Goal: Task Accomplishment & Management: Manage account settings

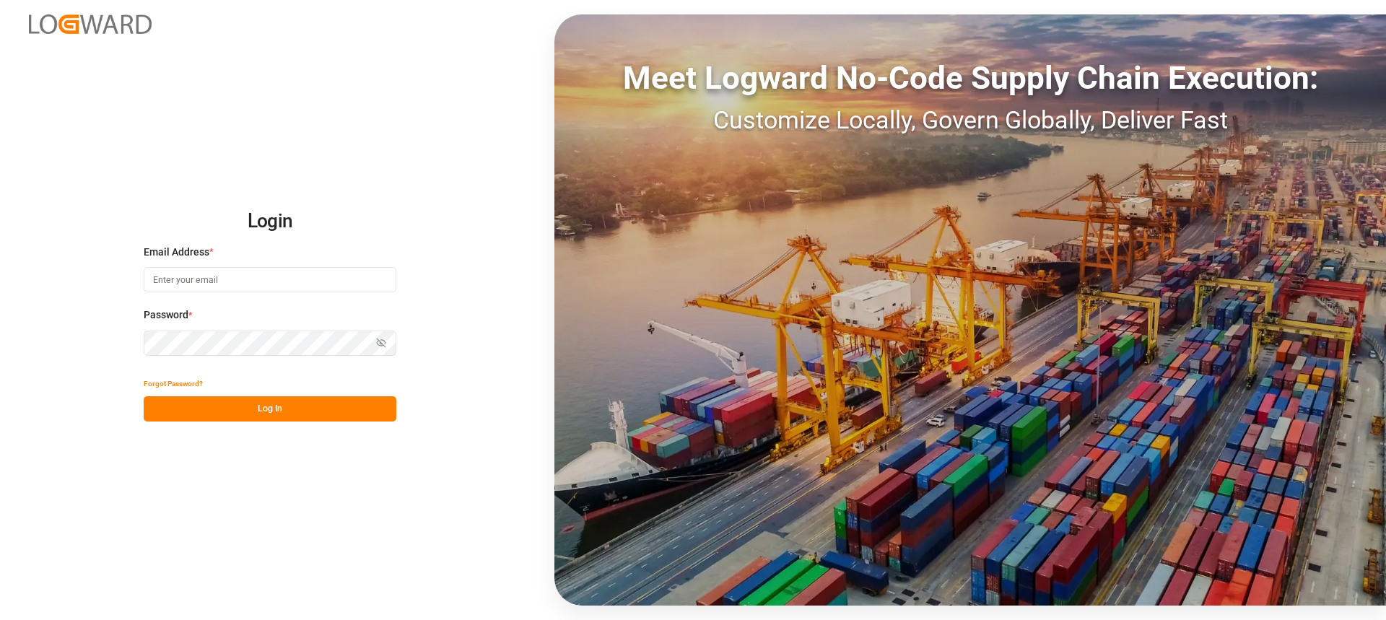
type input "[PERSON_NAME][EMAIL_ADDRESS][PERSON_NAME][DOMAIN_NAME]"
click at [237, 413] on button "Log In" at bounding box center [270, 408] width 253 height 25
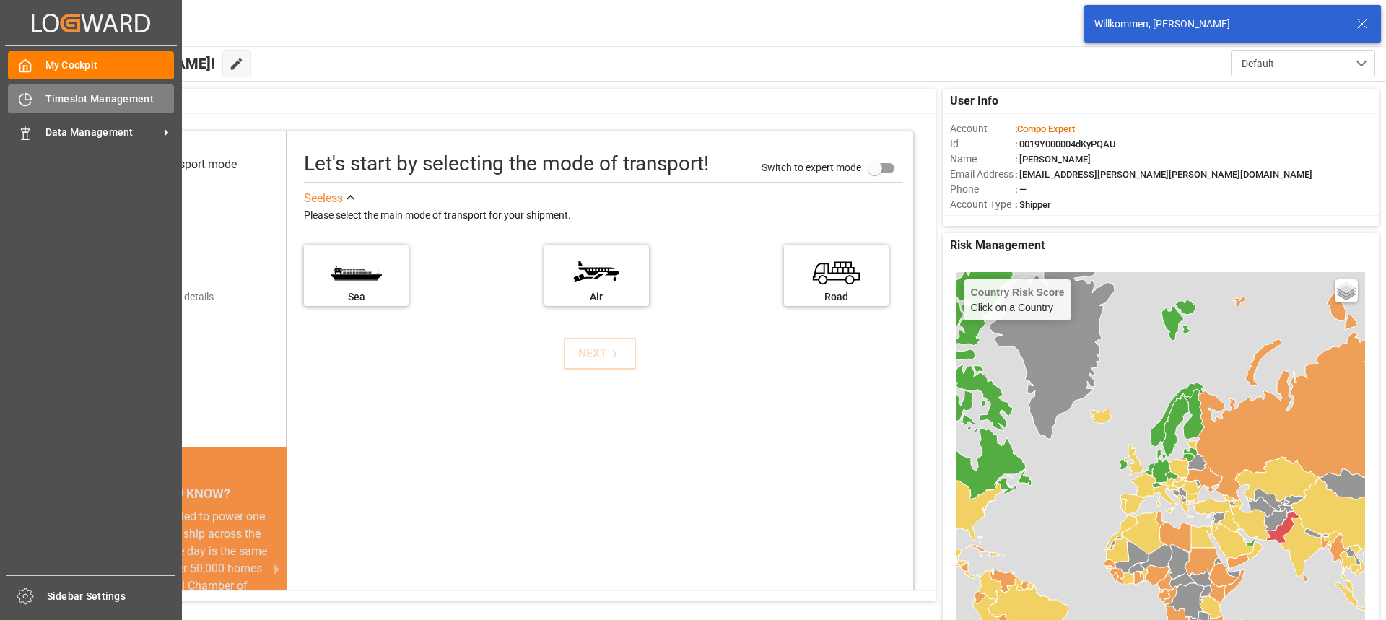
click at [38, 101] on div "Timeslot Management Timeslot Management" at bounding box center [91, 98] width 166 height 28
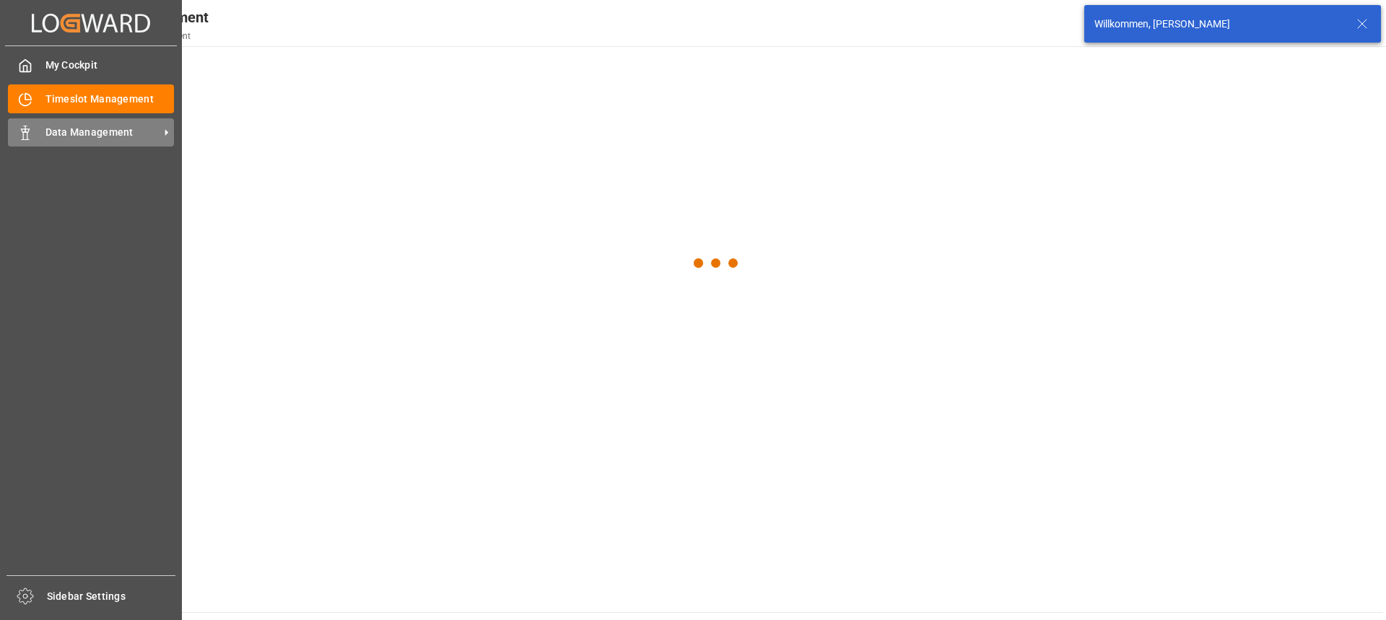
click at [94, 134] on span "Data Management" at bounding box center [102, 132] width 114 height 15
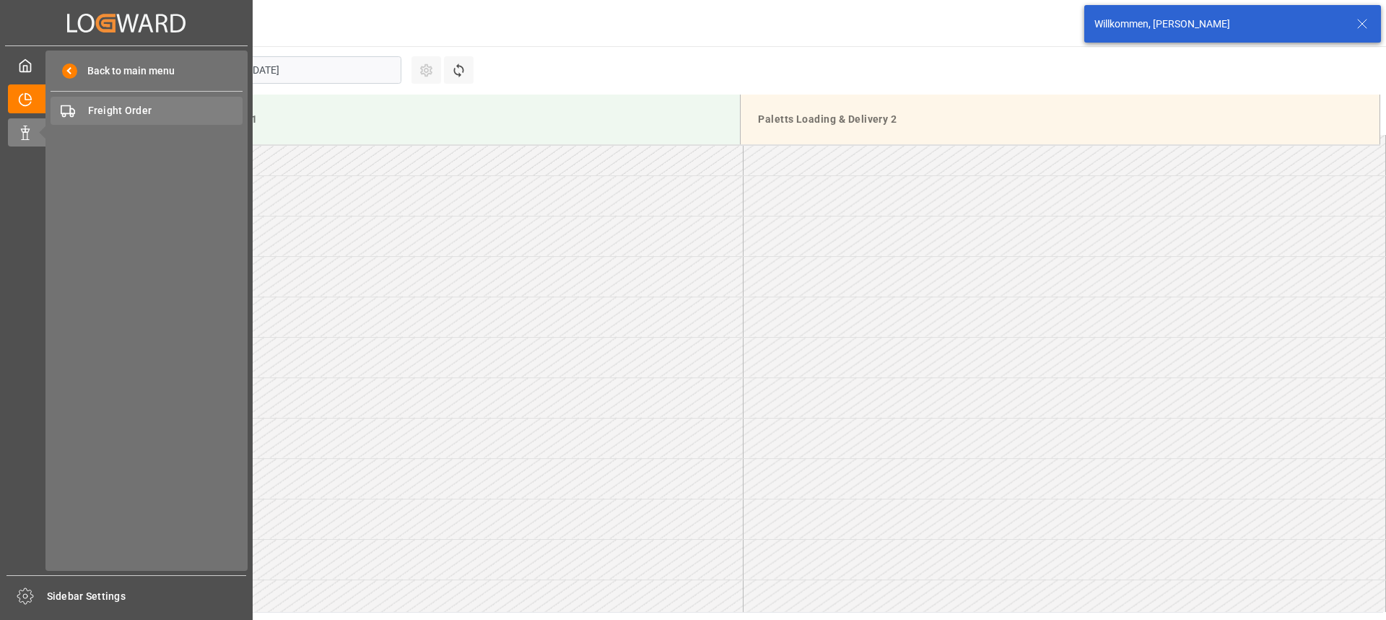
click at [141, 111] on span "Freight Order" at bounding box center [165, 110] width 155 height 15
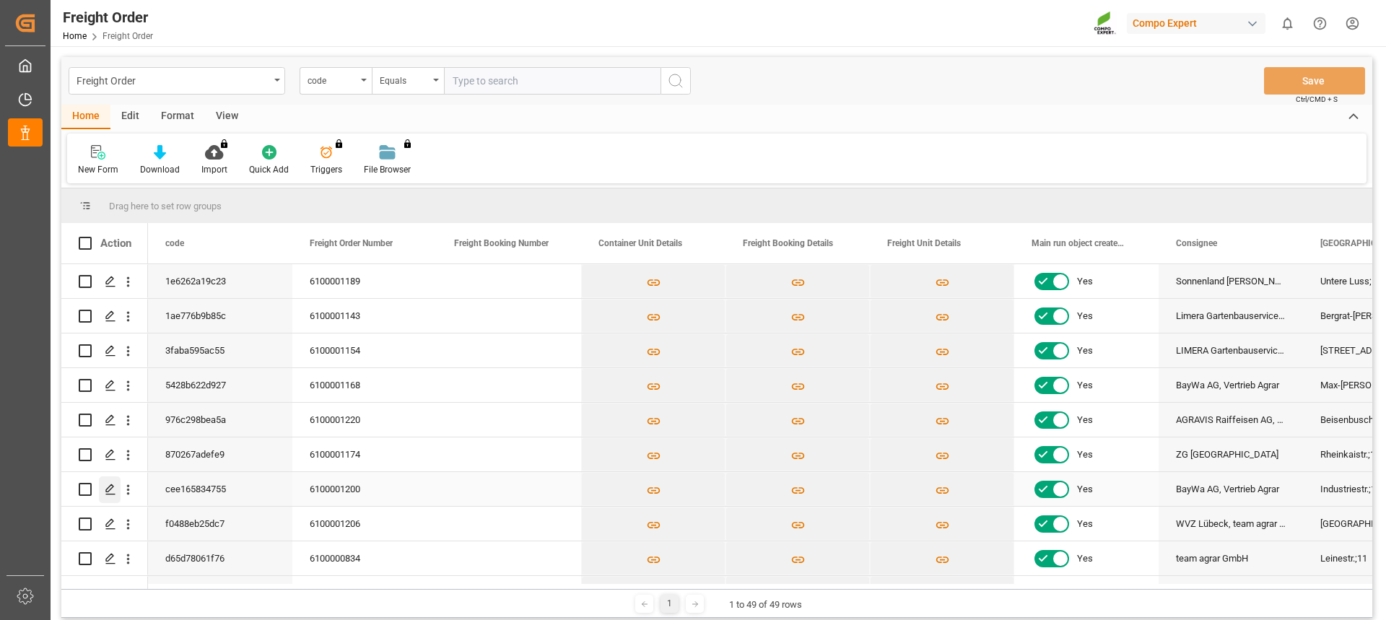
click at [110, 492] on icon "Press SPACE to select this row." at bounding box center [111, 490] width 12 height 12
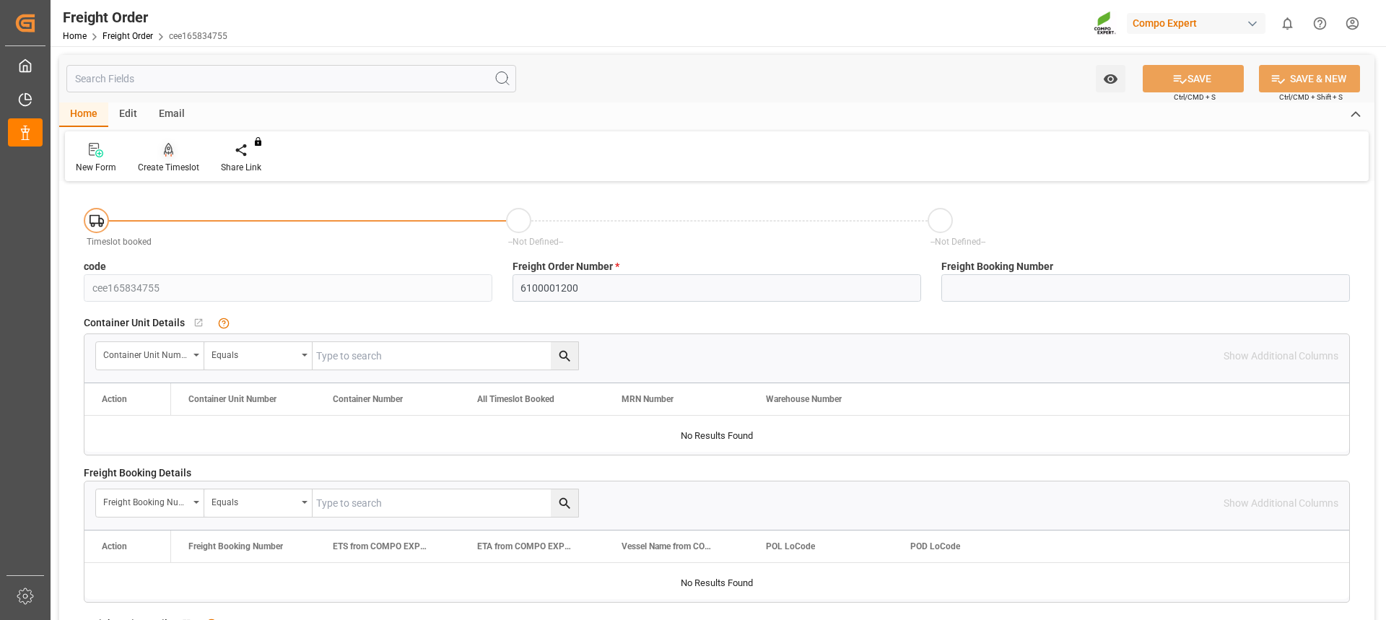
click at [185, 157] on div at bounding box center [168, 149] width 61 height 15
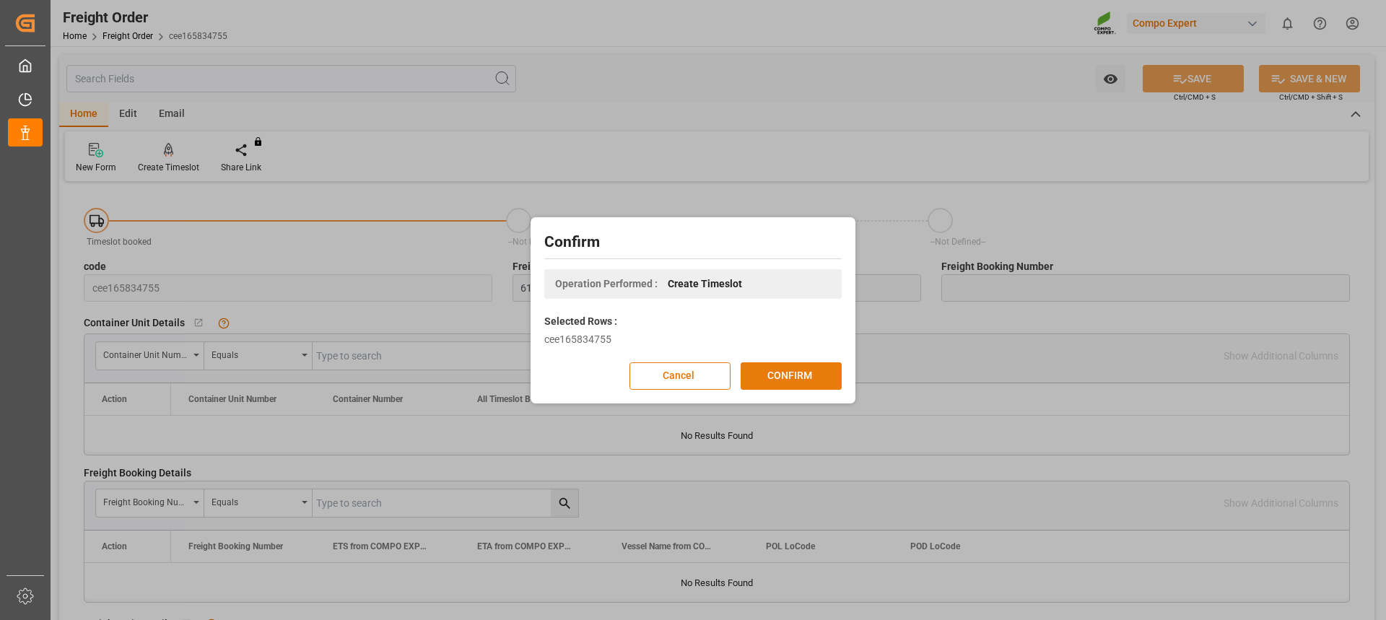
click at [787, 371] on button "CONFIRM" at bounding box center [791, 375] width 101 height 27
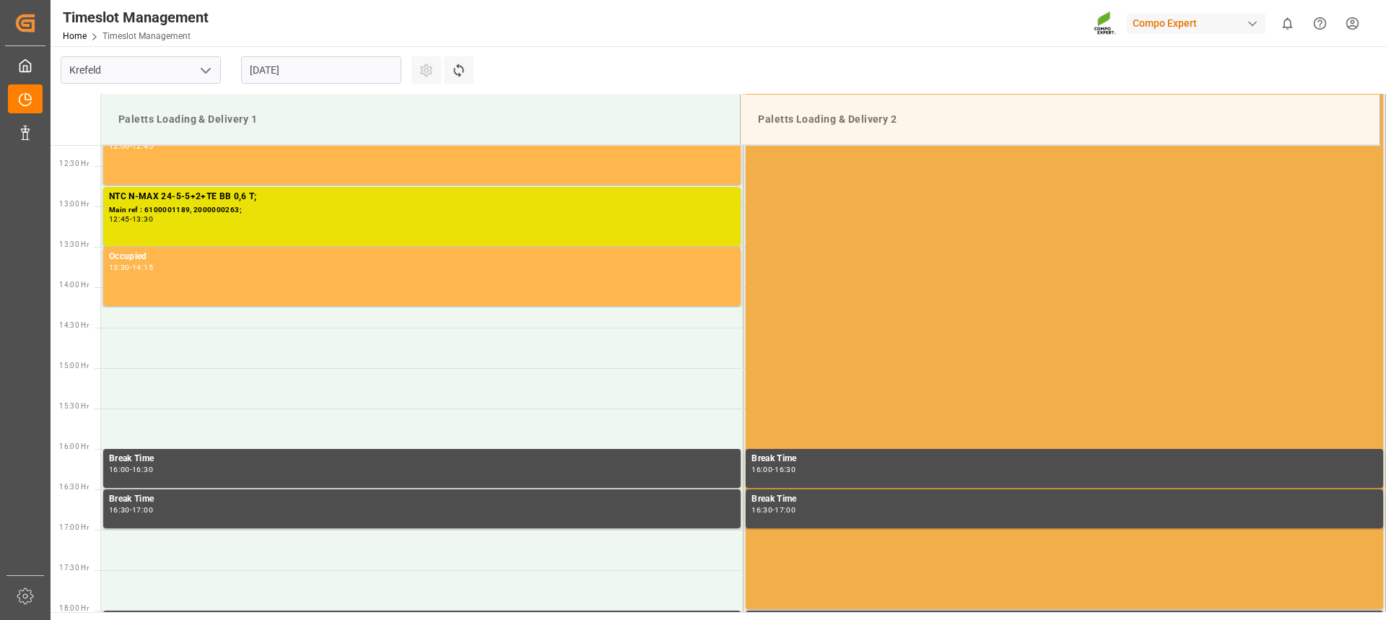
scroll to position [1042, 0]
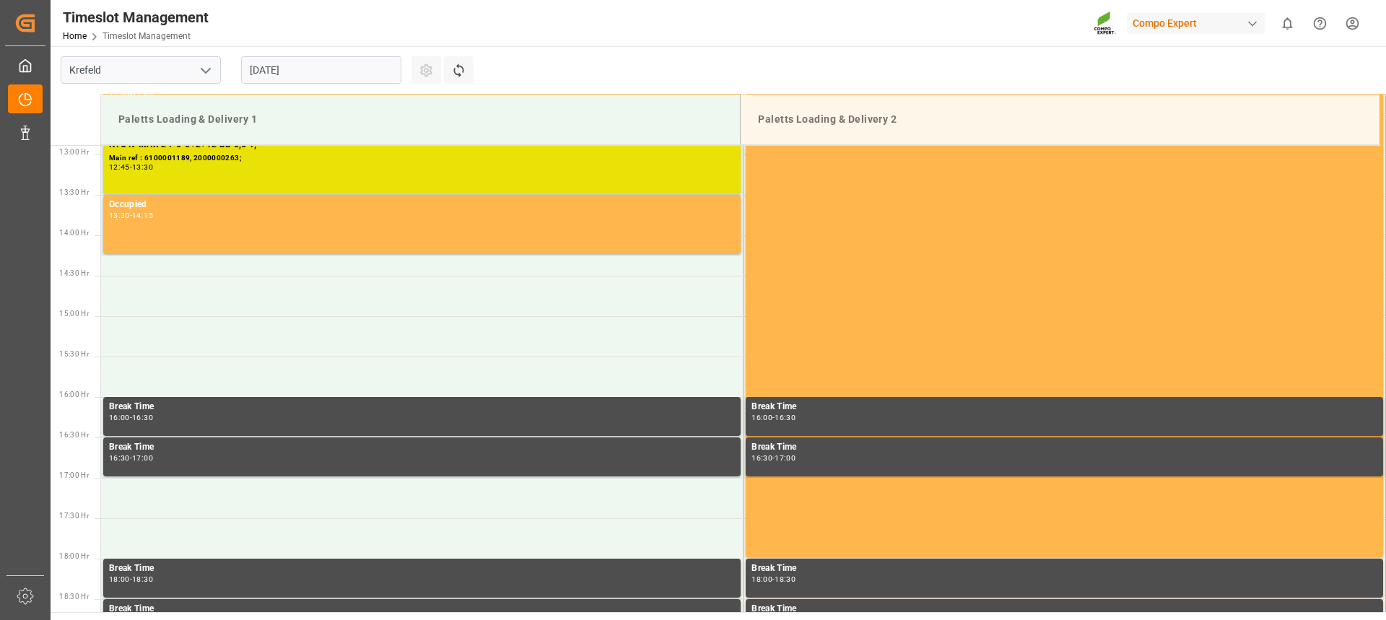
click at [277, 71] on input "[DATE]" at bounding box center [321, 69] width 160 height 27
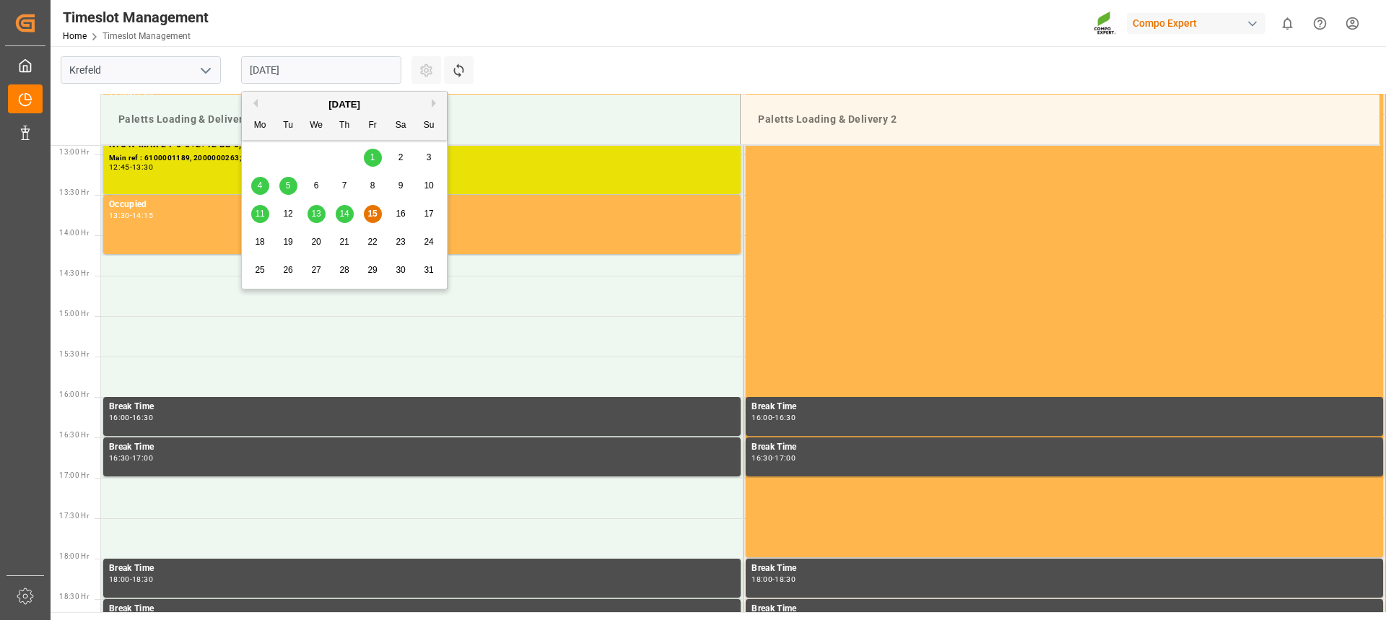
click at [264, 244] on span "18" at bounding box center [259, 242] width 9 height 10
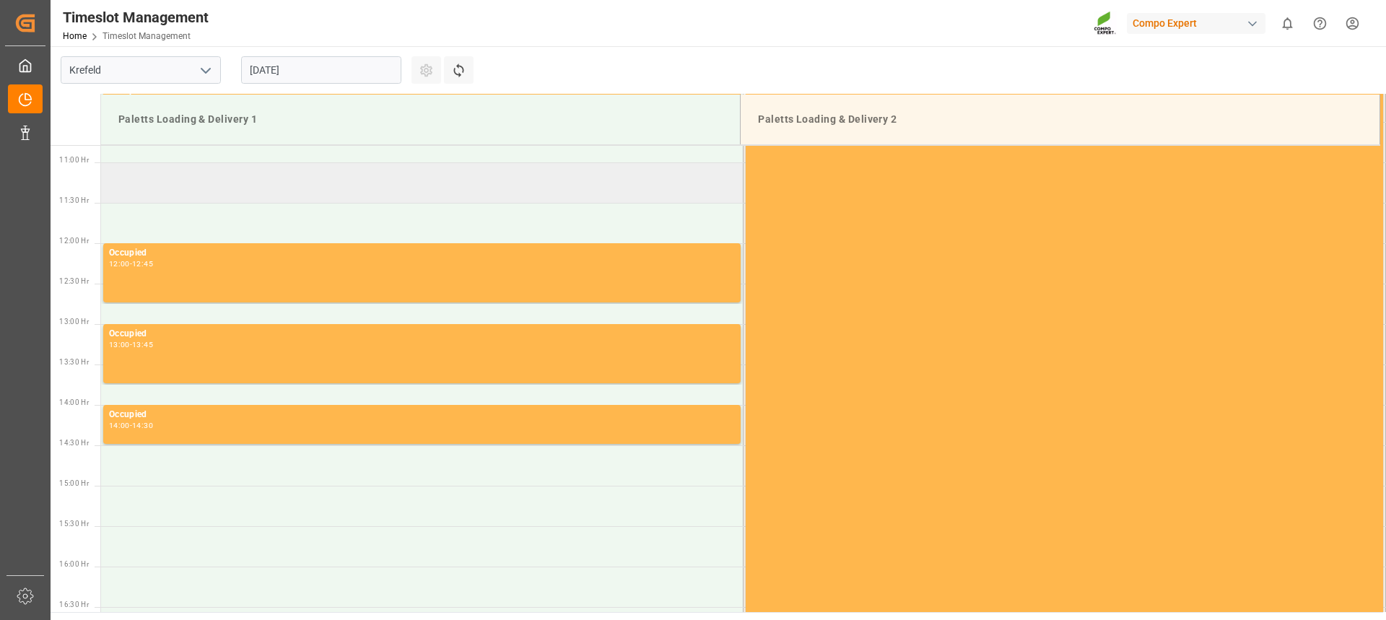
scroll to position [897, 0]
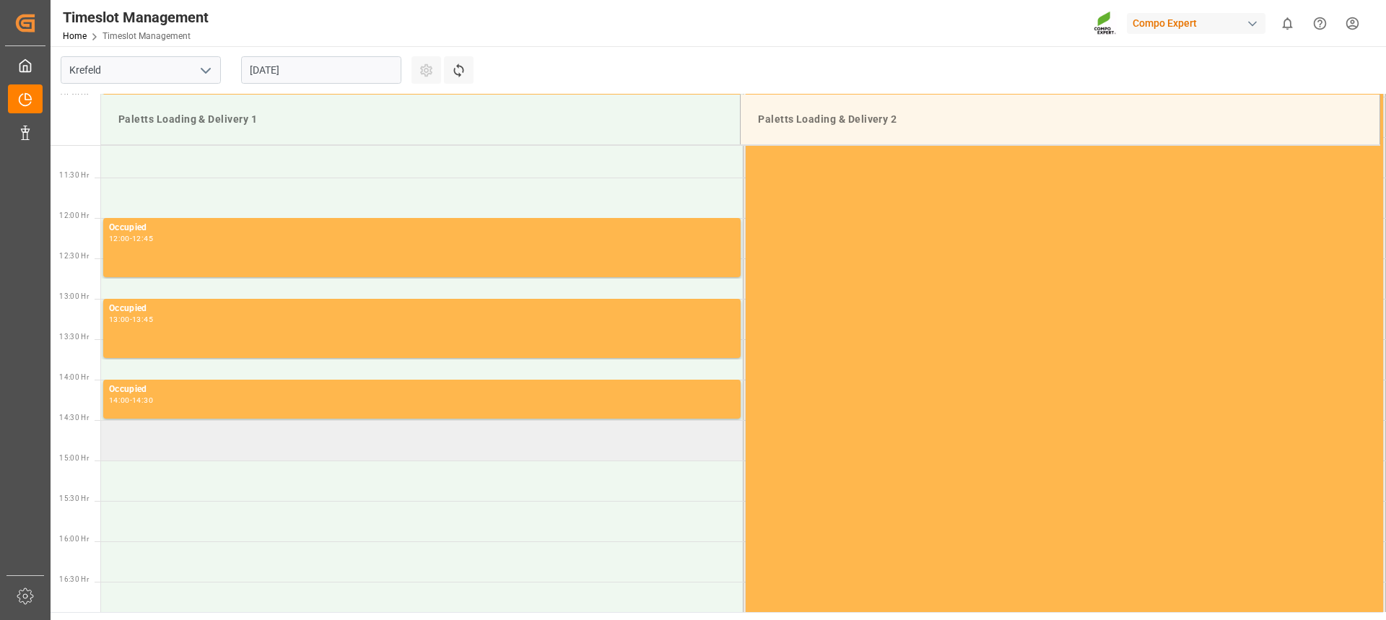
click at [350, 447] on td at bounding box center [422, 440] width 642 height 40
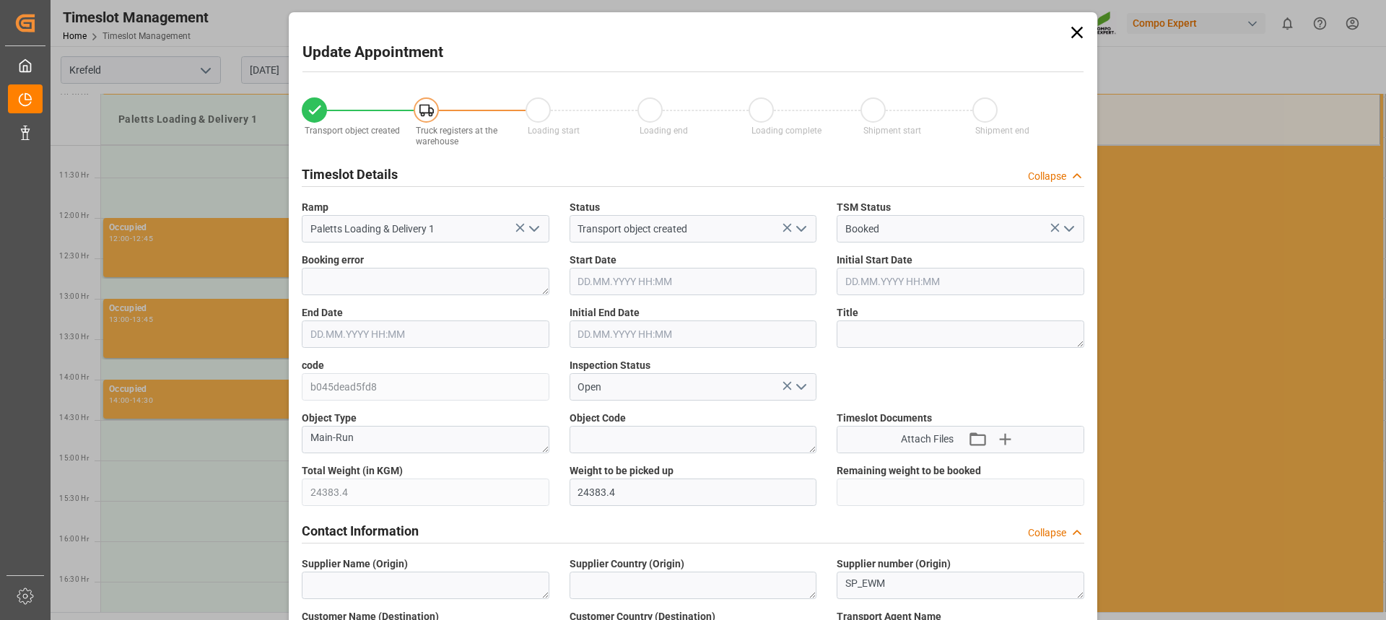
type input "18.08.2025 14:30"
type input "18.08.2025 15:00"
type input "14.08.2025 16:47"
type input "15.08.2025 12:04"
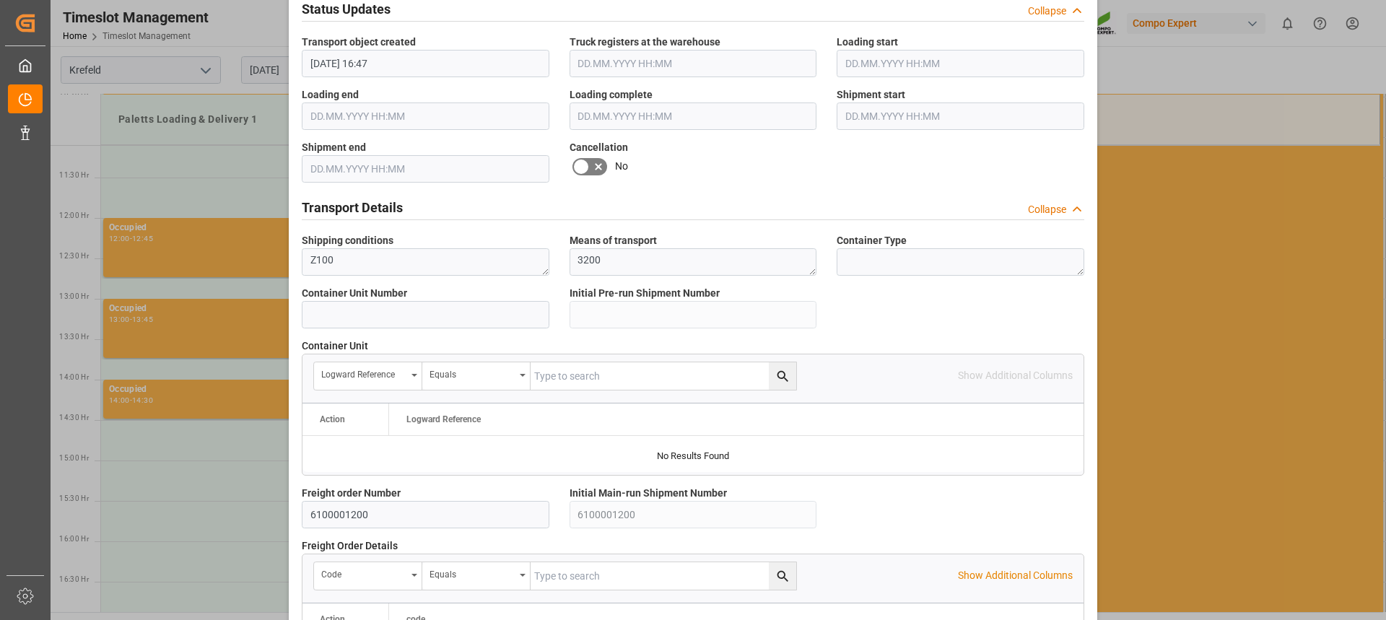
scroll to position [1287, 0]
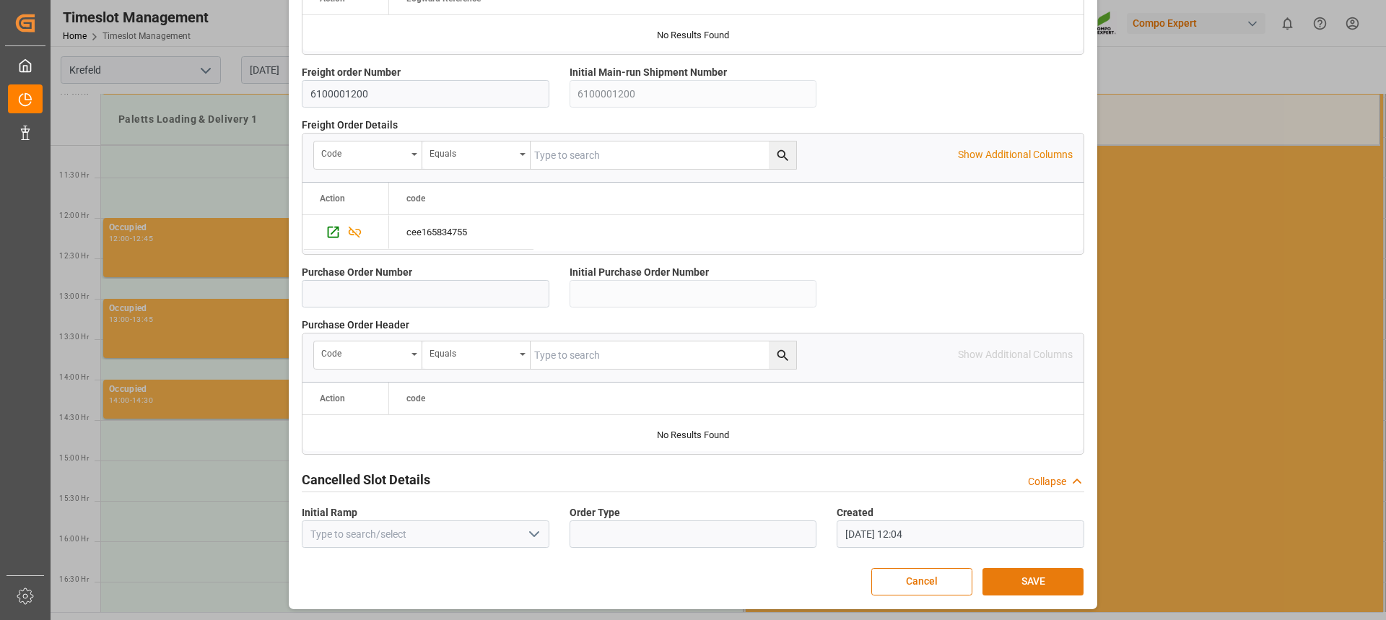
click at [1039, 574] on button "SAVE" at bounding box center [1032, 581] width 101 height 27
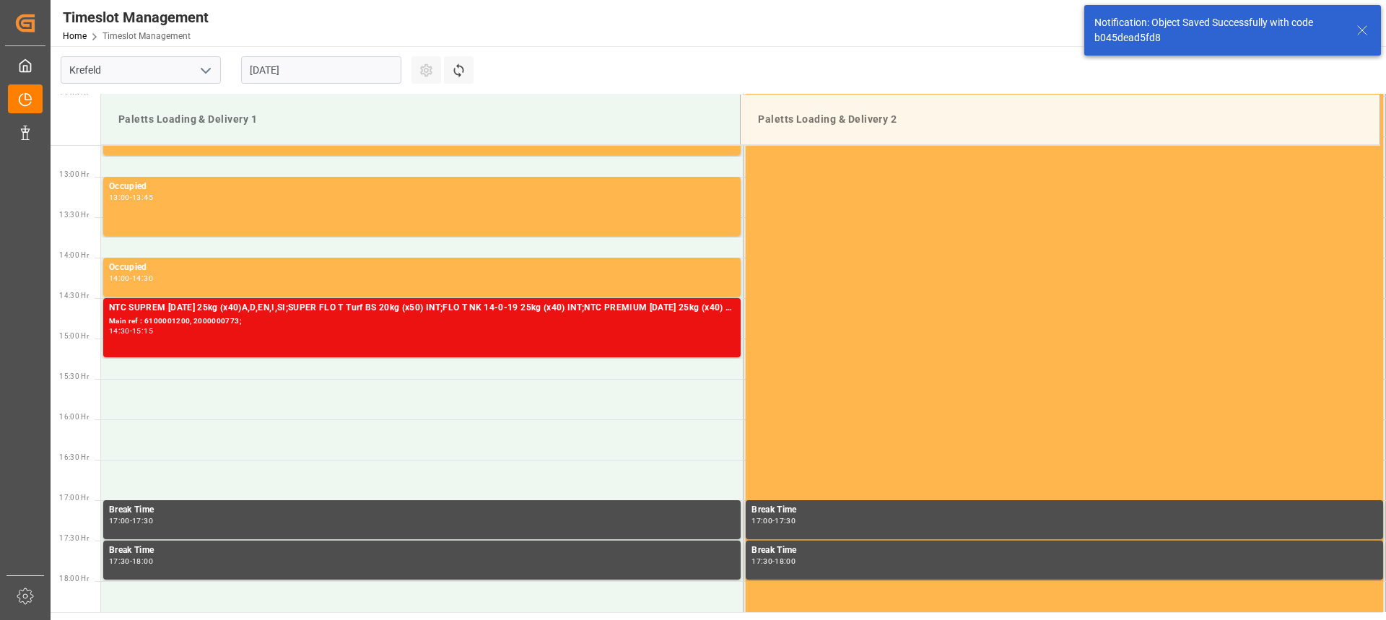
scroll to position [1042, 0]
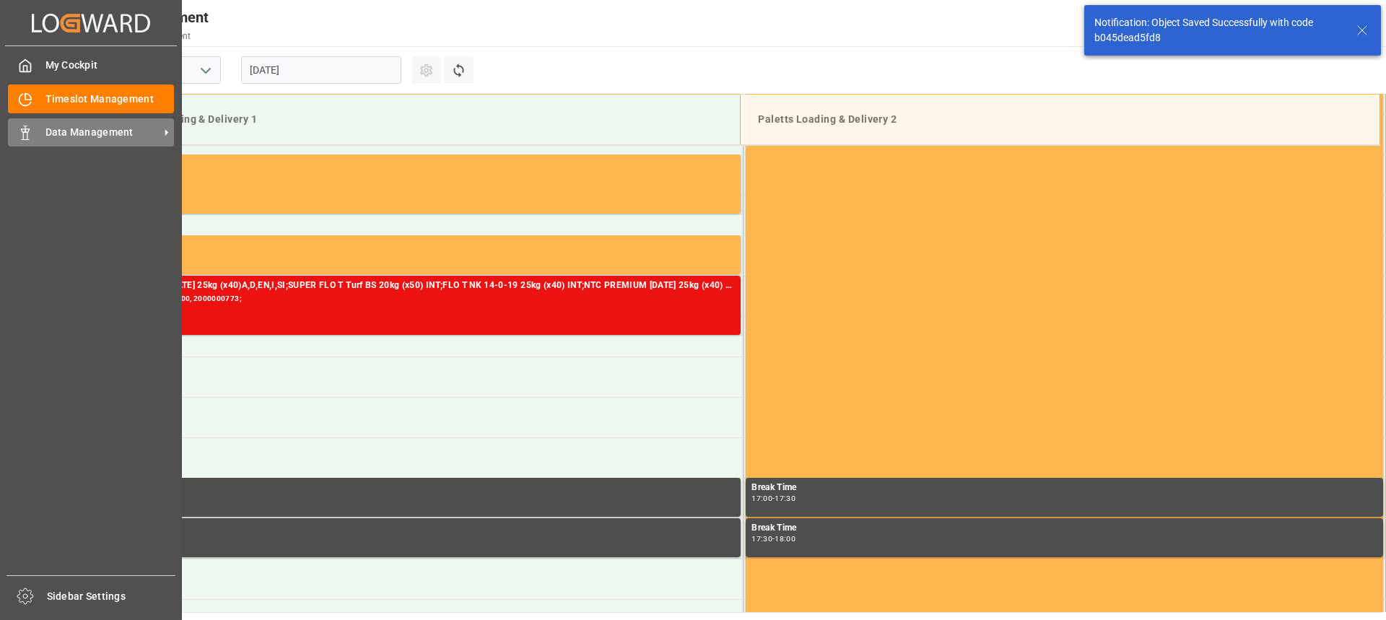
click at [38, 136] on div "Data Management Data Management" at bounding box center [91, 132] width 166 height 28
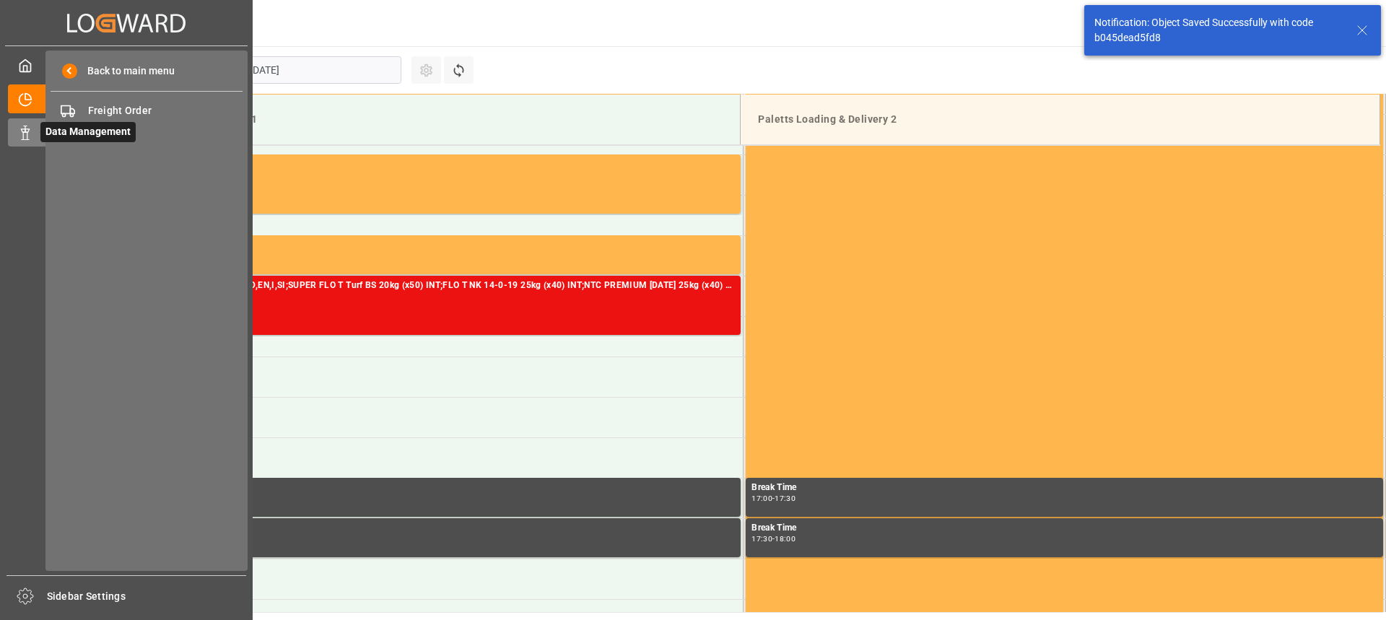
click at [139, 114] on span "Freight Order" at bounding box center [165, 110] width 155 height 15
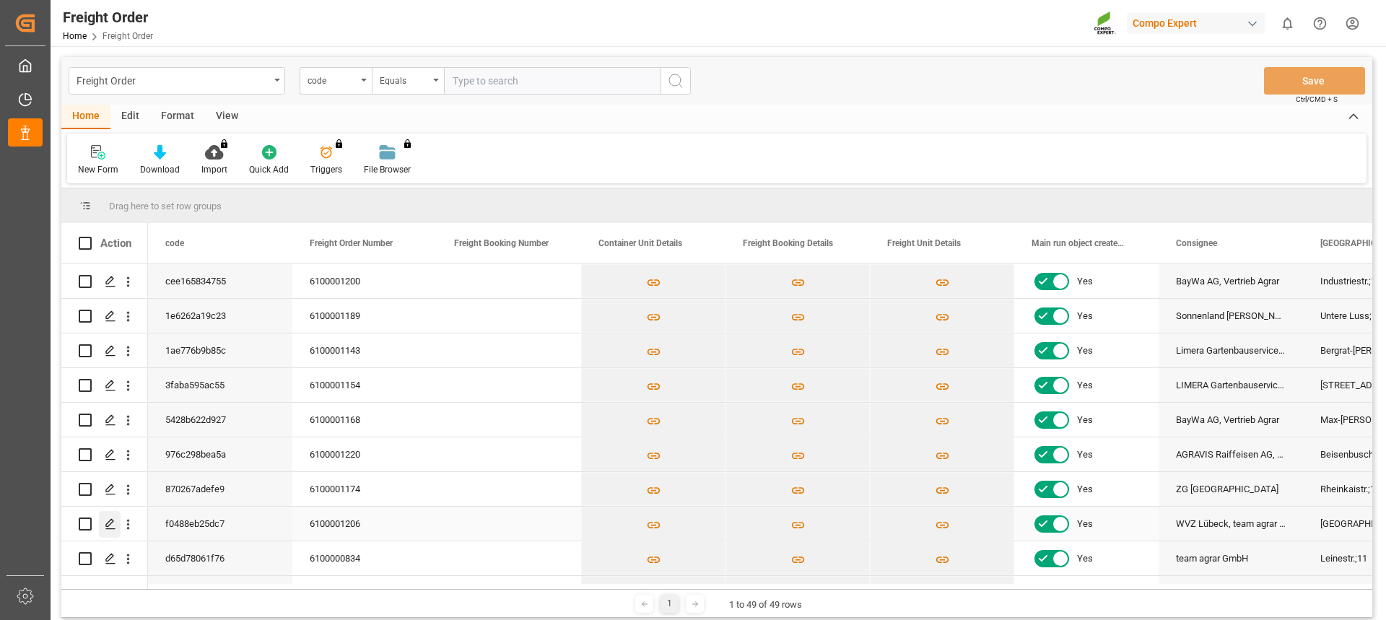
click at [115, 526] on icon "Press SPACE to select this row." at bounding box center [111, 524] width 12 height 12
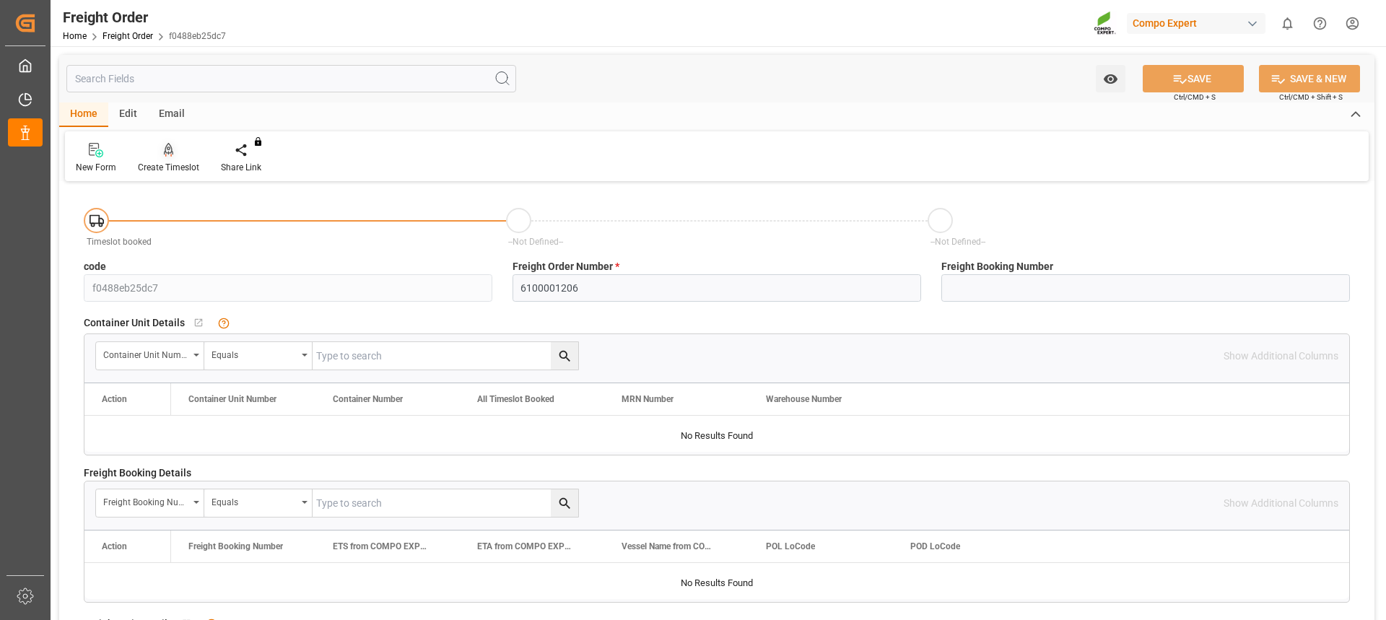
click at [167, 157] on icon at bounding box center [169, 150] width 10 height 14
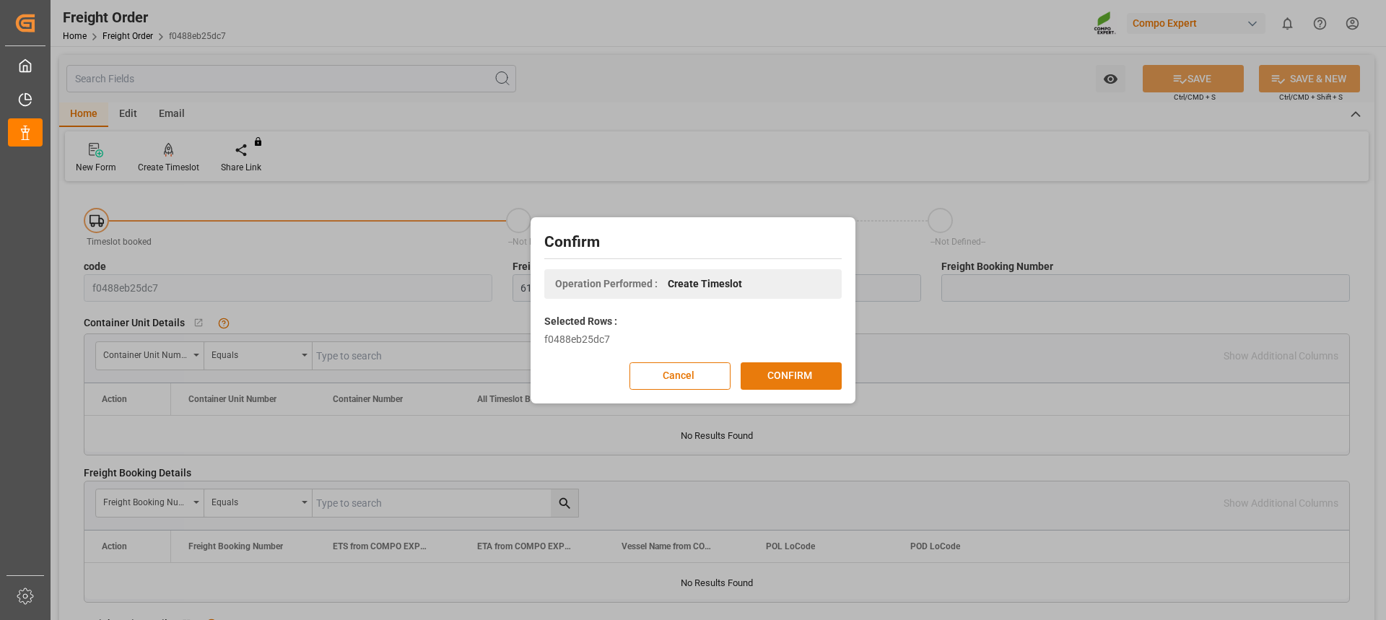
click at [764, 376] on button "CONFIRM" at bounding box center [791, 375] width 101 height 27
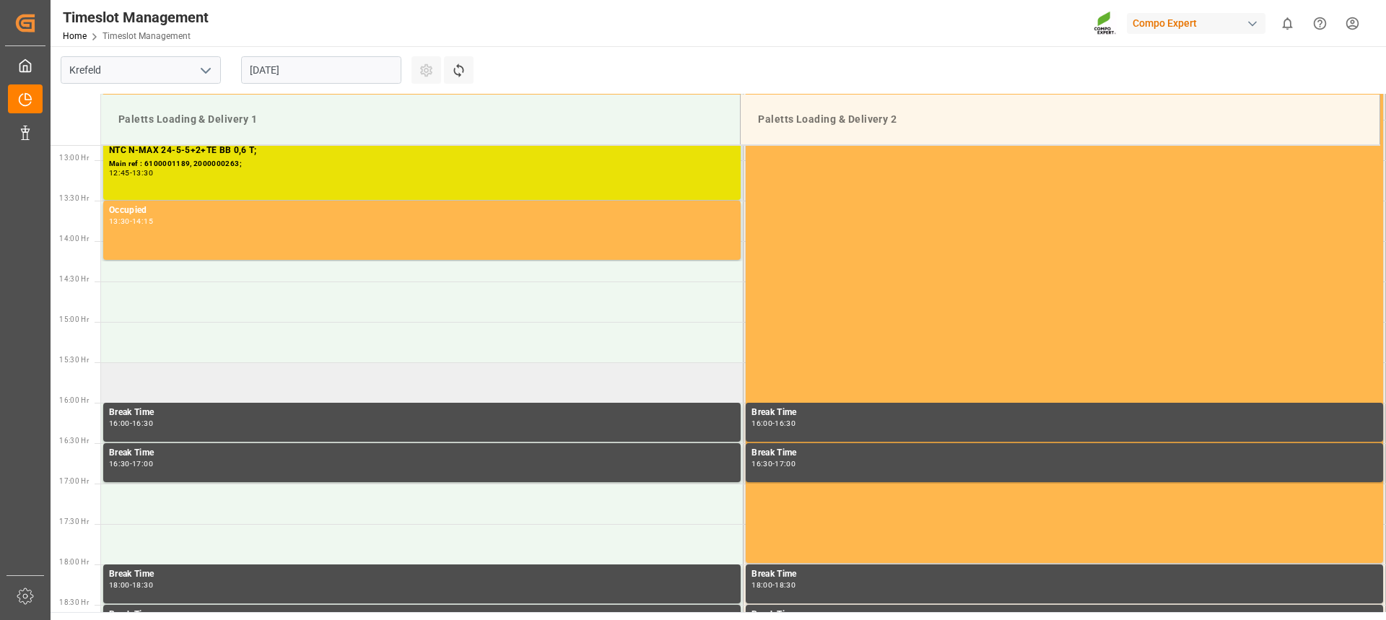
scroll to position [1042, 0]
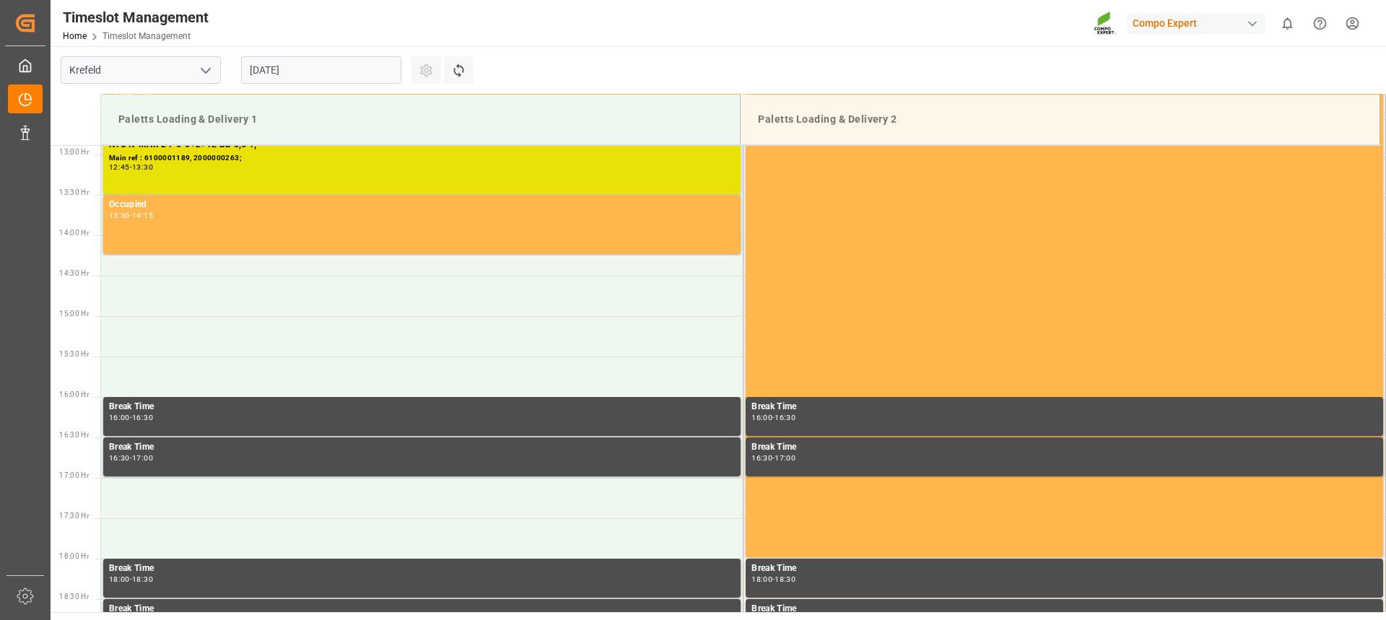
click at [278, 74] on input "[DATE]" at bounding box center [321, 69] width 160 height 27
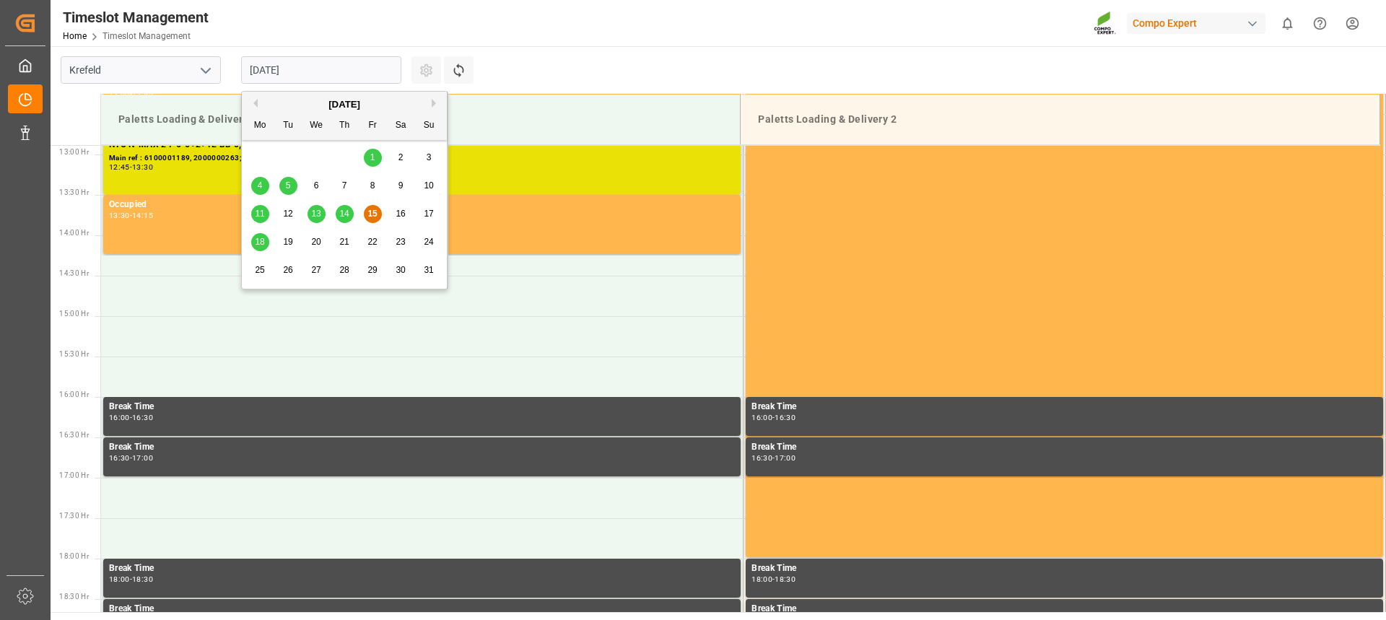
click at [261, 240] on span "18" at bounding box center [259, 242] width 9 height 10
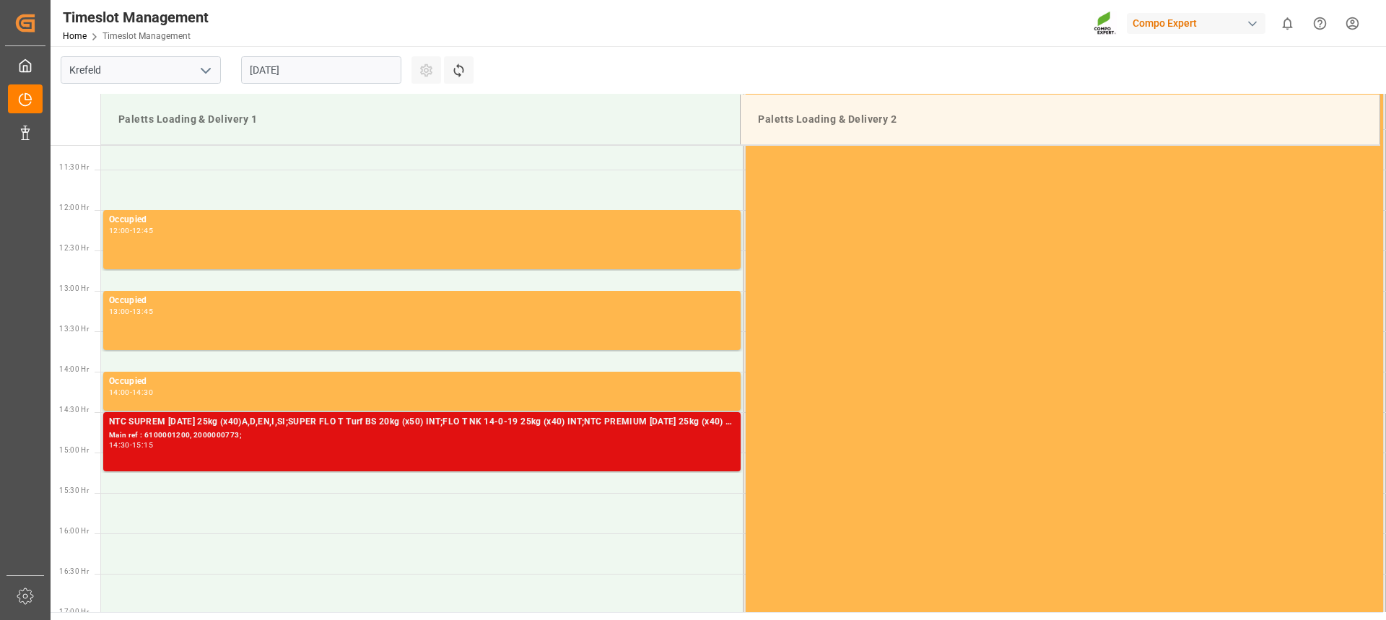
scroll to position [897, 0]
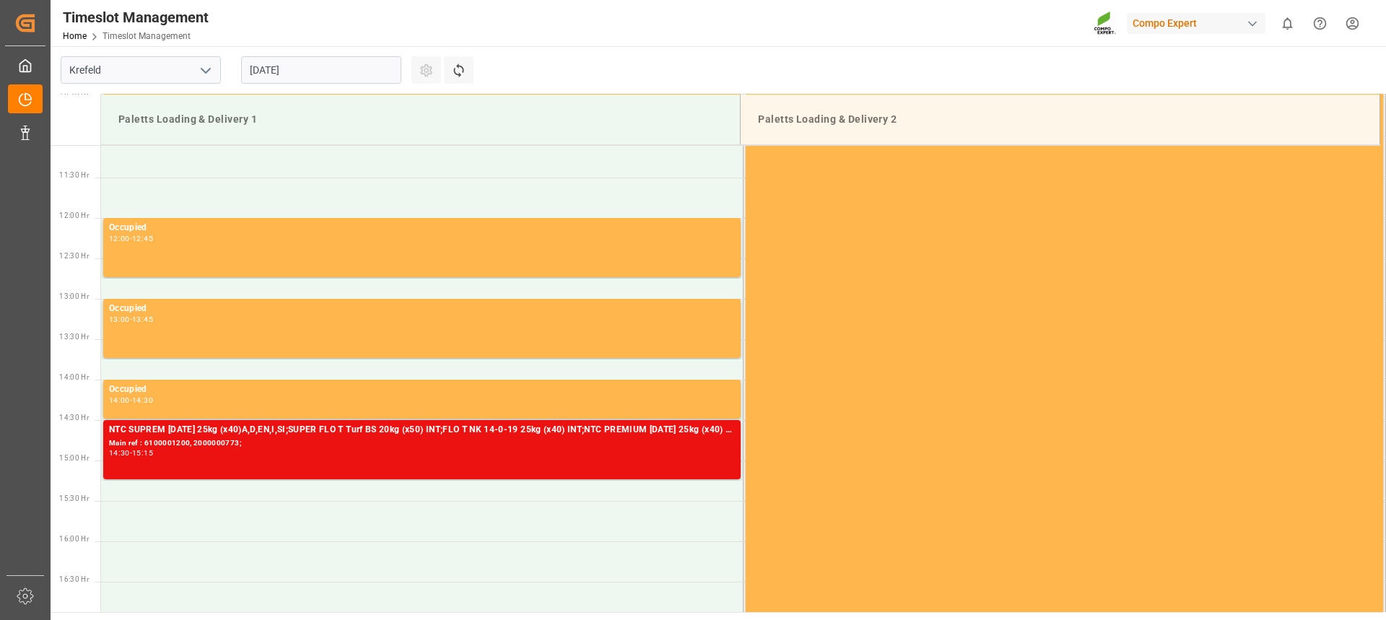
click at [298, 77] on input "[DATE]" at bounding box center [321, 69] width 160 height 27
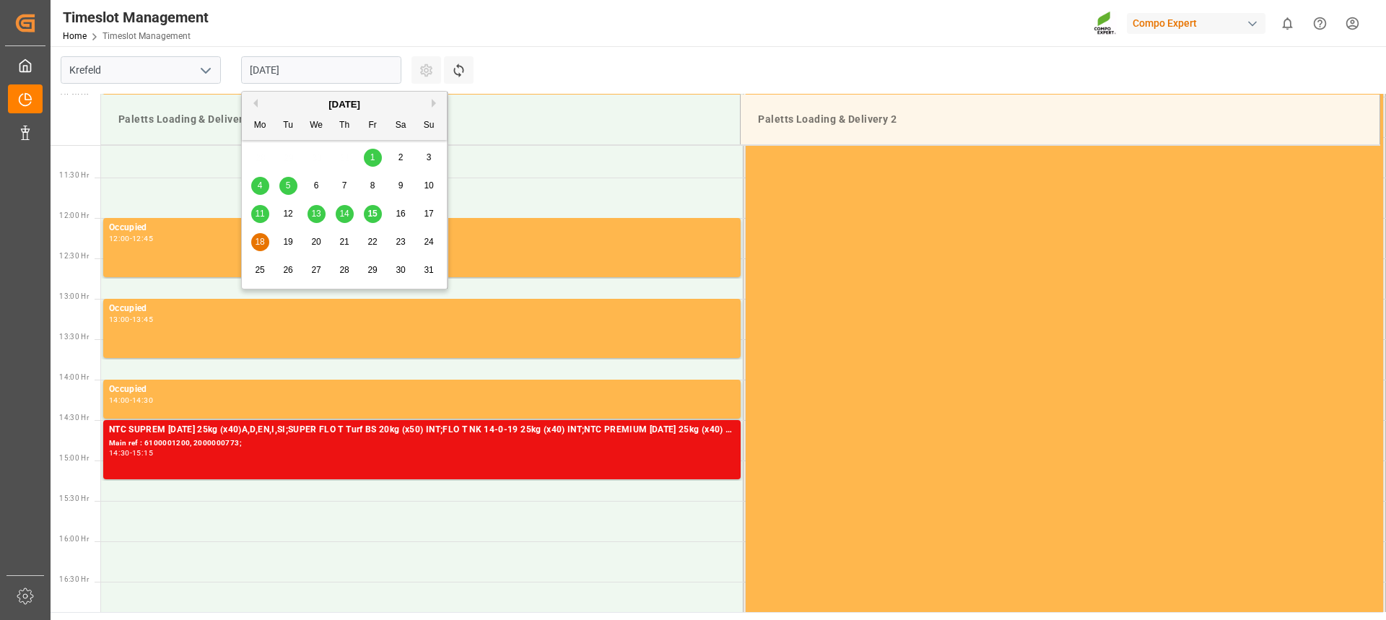
click at [286, 248] on div "19" at bounding box center [288, 242] width 18 height 17
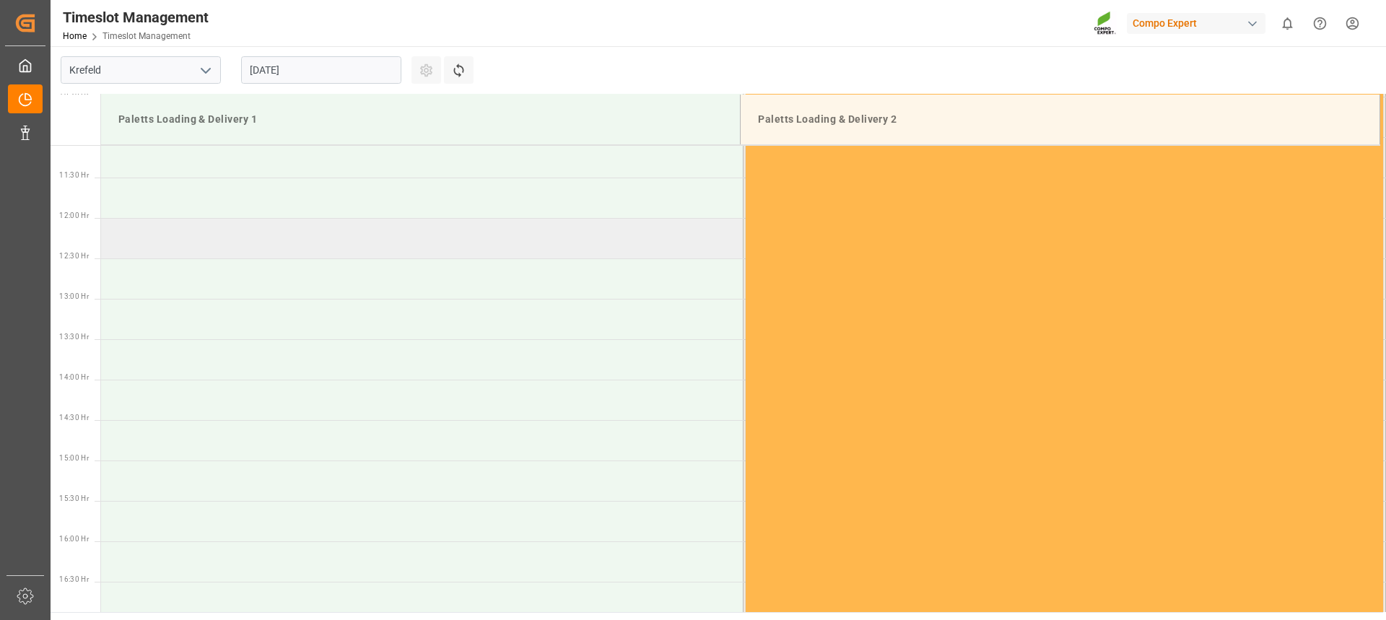
click at [289, 232] on td at bounding box center [422, 238] width 642 height 40
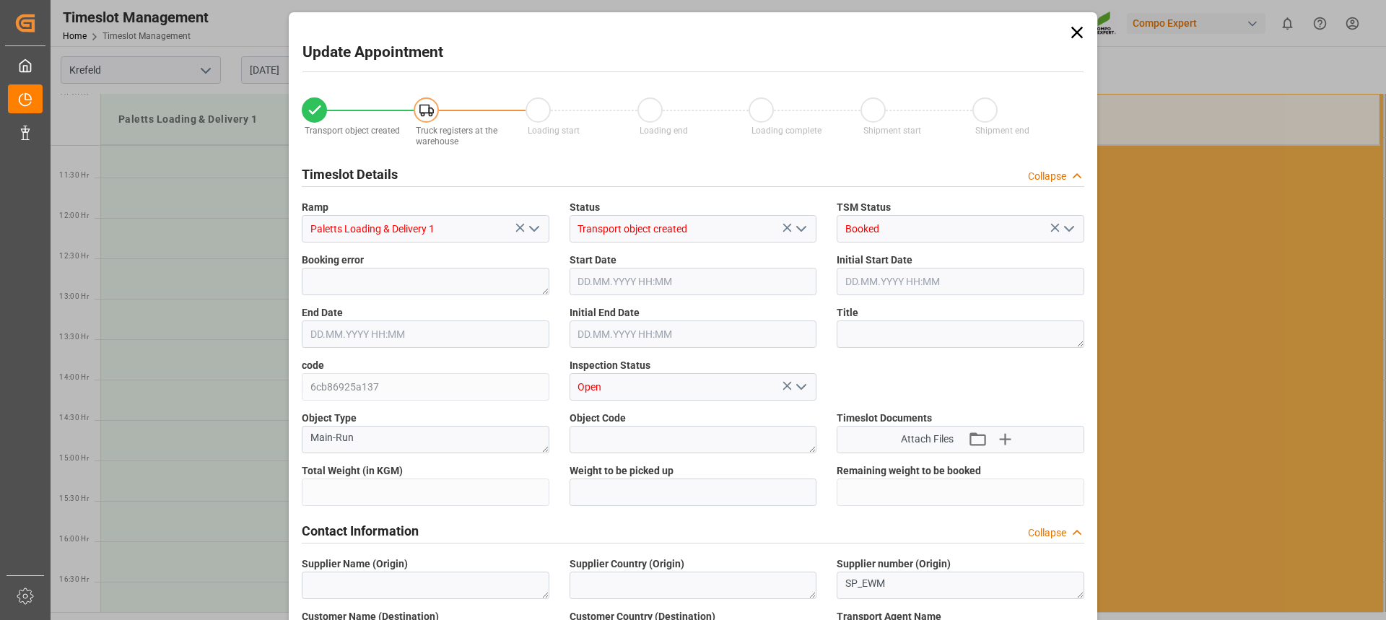
type input "23481.8"
type input "0"
type input "[DATE] 12:00"
type input "[DATE] 12:30"
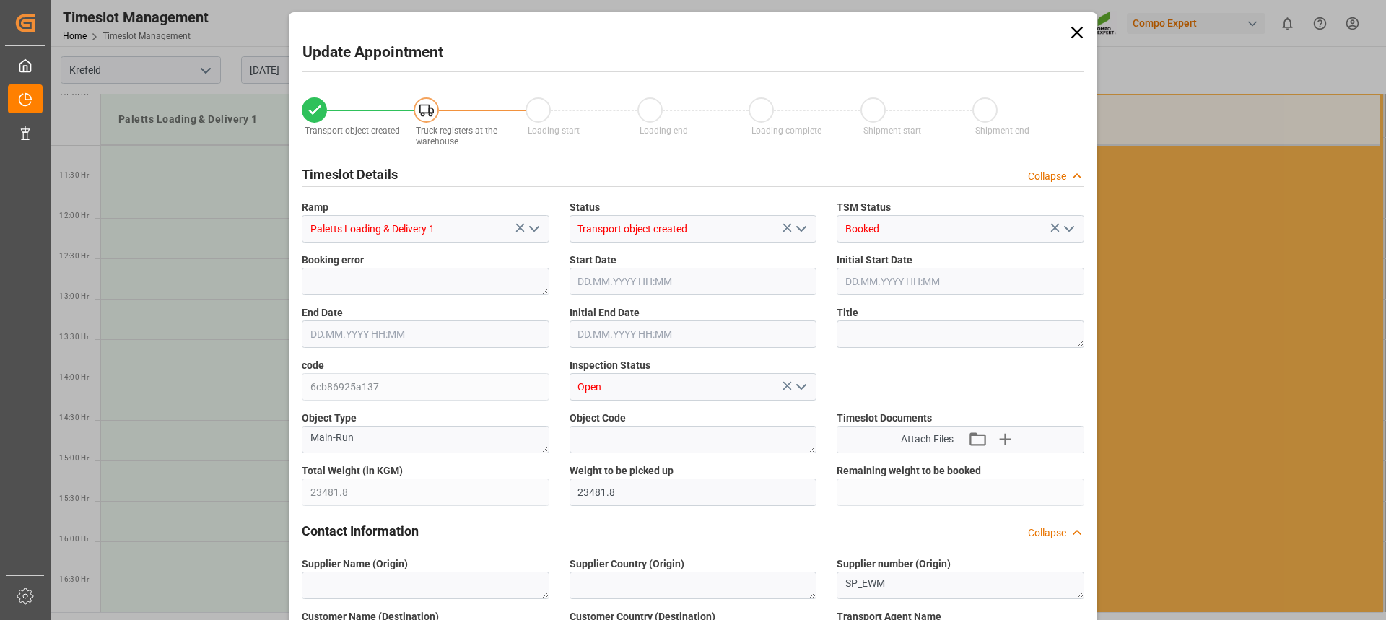
type input "[DATE] 17:34"
type input "[DATE] 12:05"
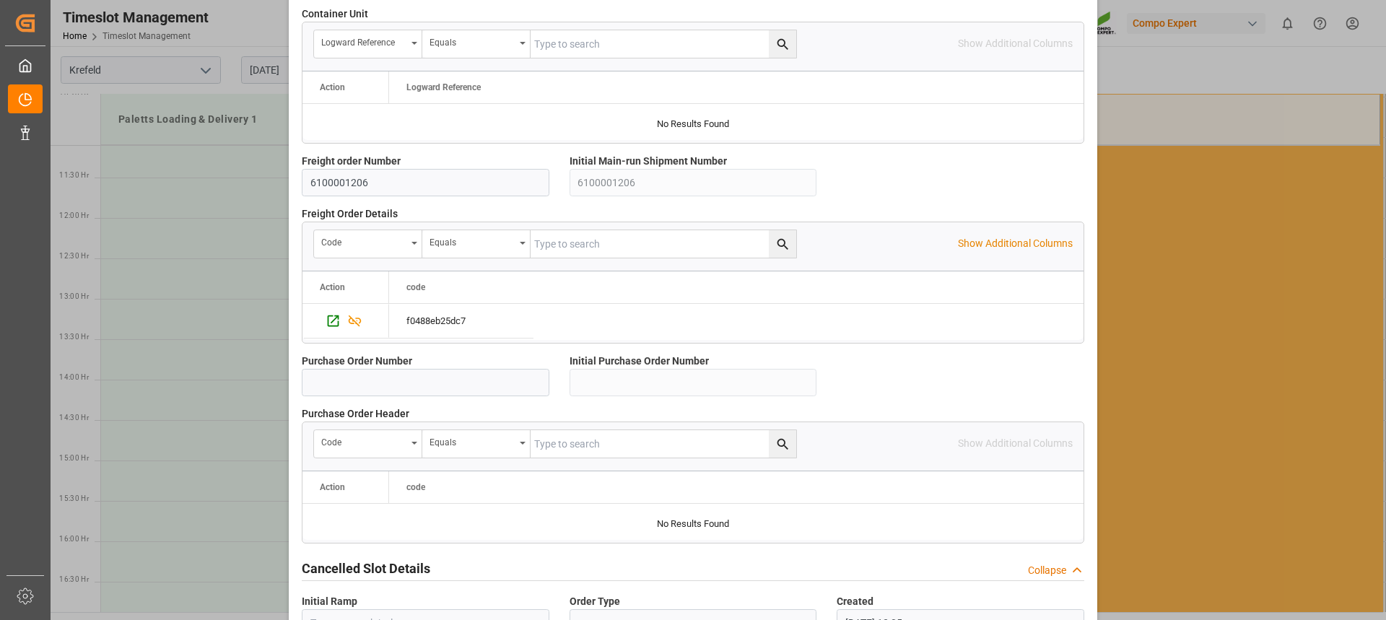
scroll to position [1287, 0]
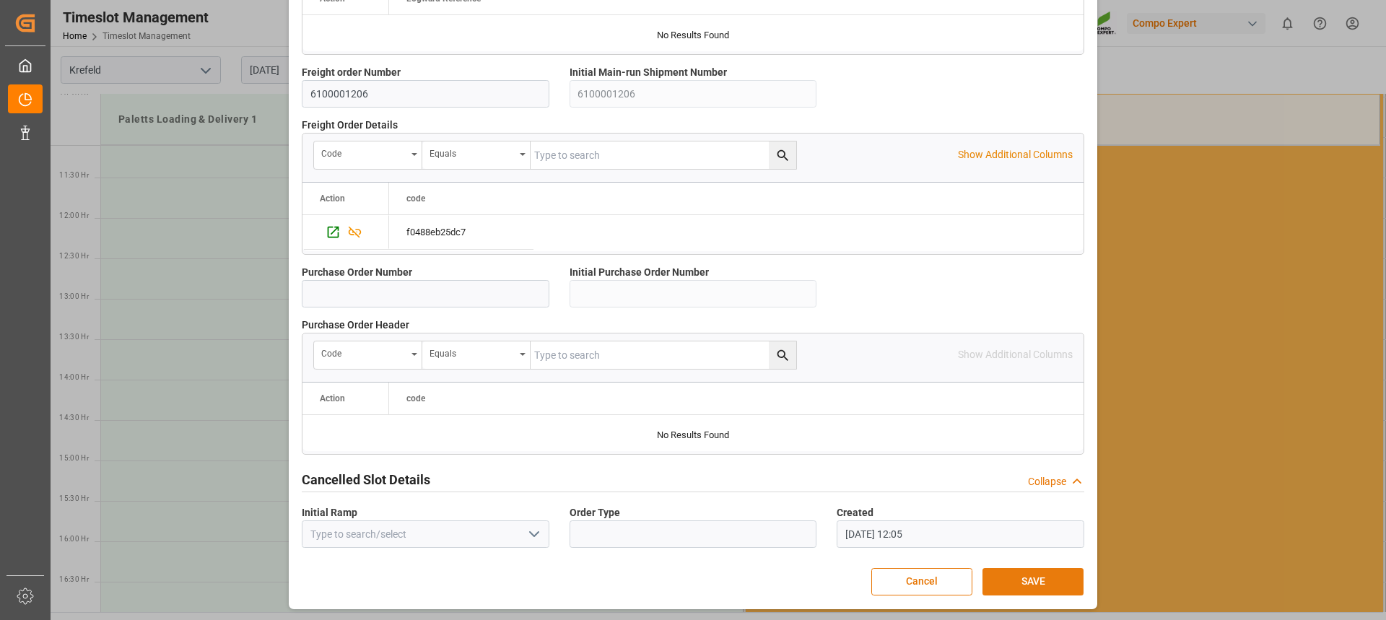
click at [1052, 578] on button "SAVE" at bounding box center [1032, 581] width 101 height 27
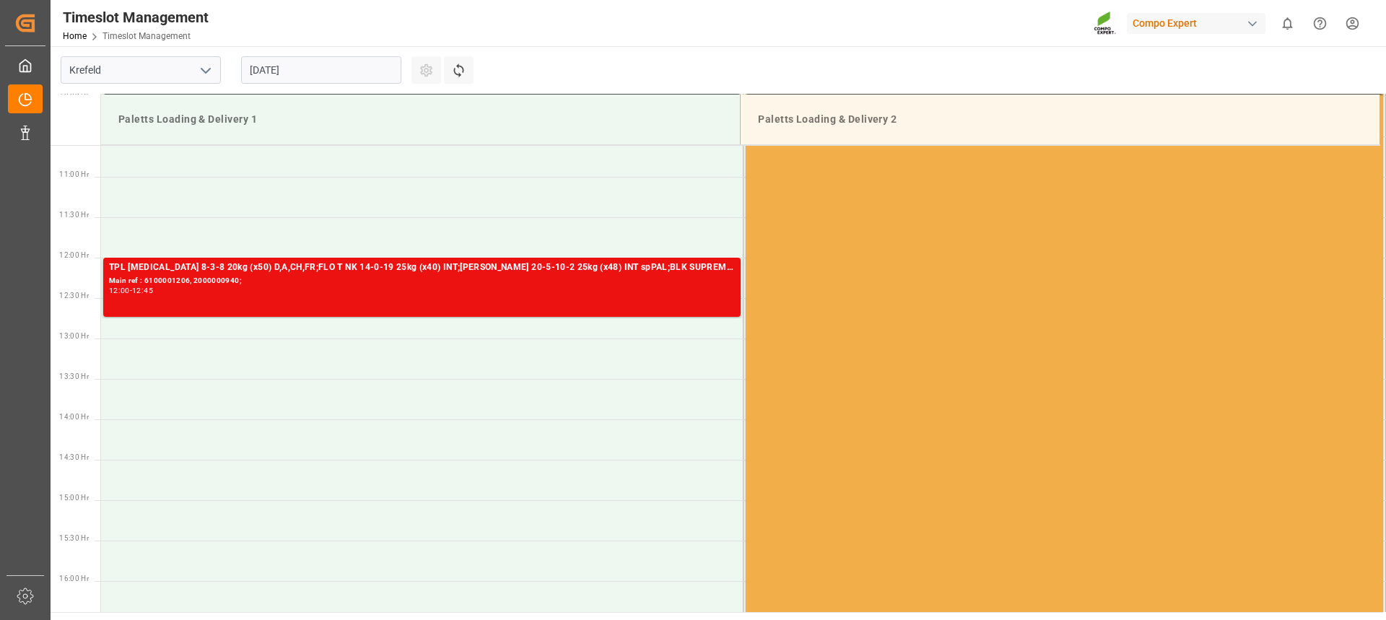
scroll to position [880, 0]
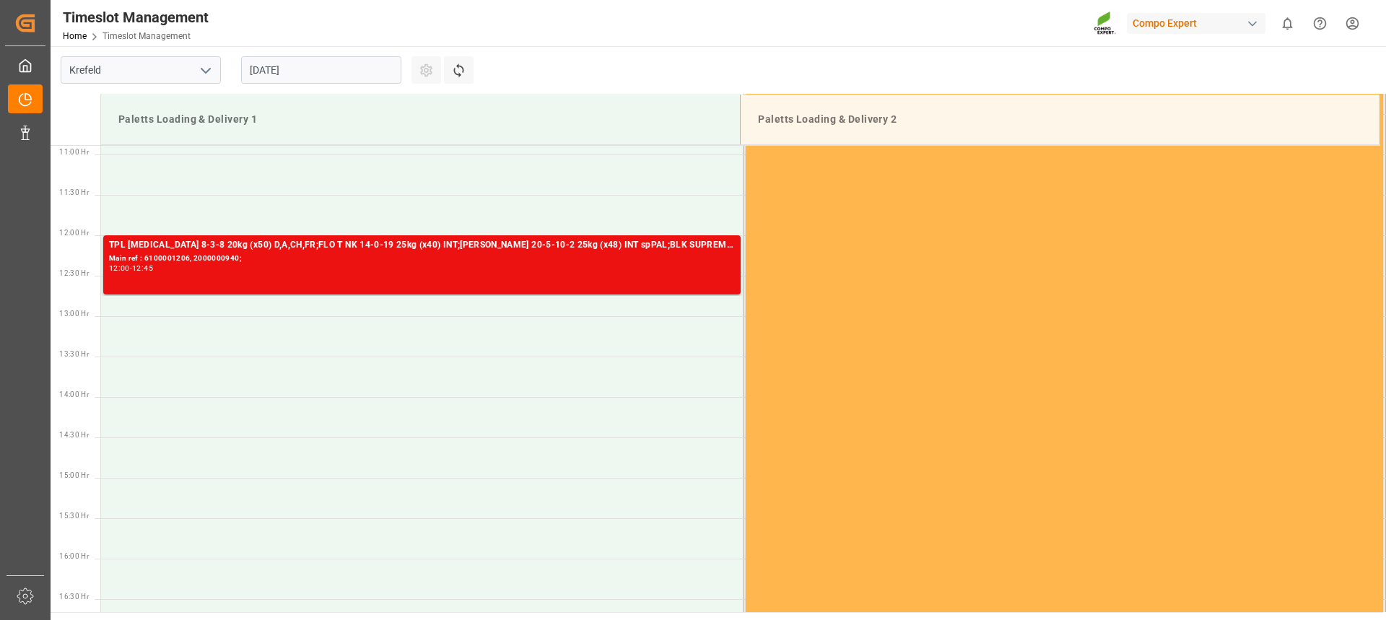
click at [1015, 30] on div at bounding box center [1055, 23] width 121 height 25
click at [1349, 27] on html "Created by potrace 1.15, written by [PERSON_NAME] [DATE]-[DATE] Created by potr…" at bounding box center [693, 310] width 1386 height 620
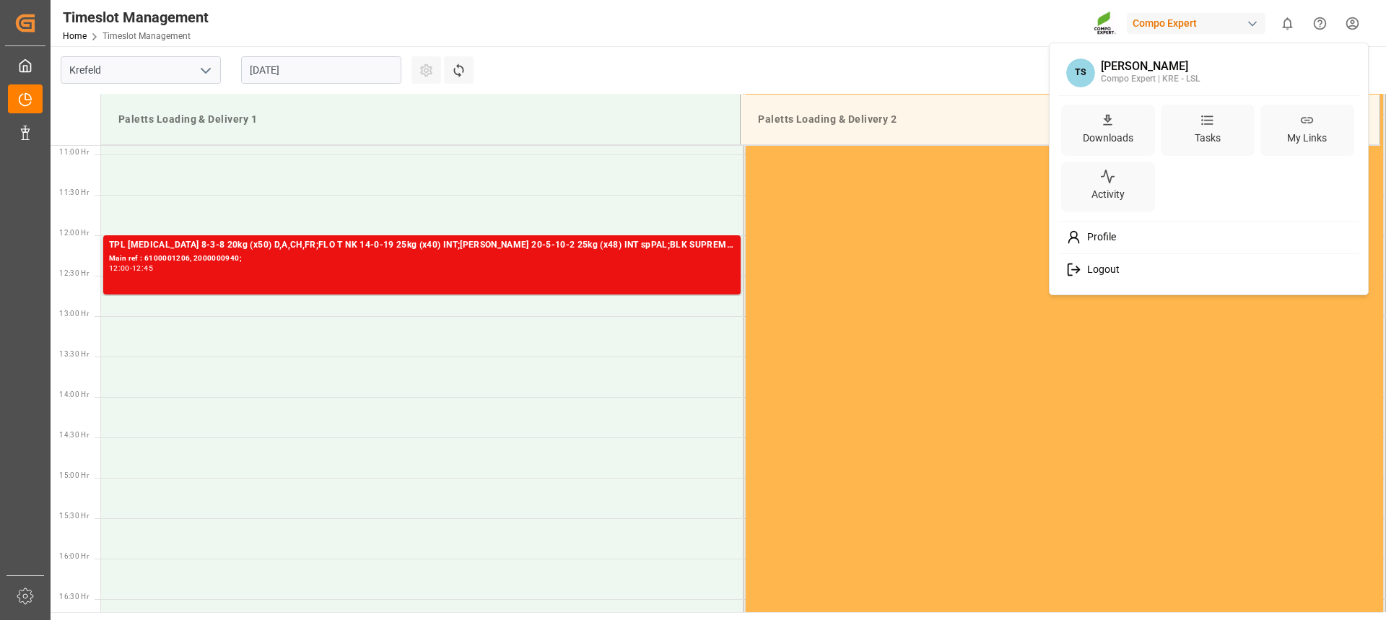
click at [1099, 266] on span "Logout" at bounding box center [1100, 269] width 38 height 13
